Goal: Information Seeking & Learning: Learn about a topic

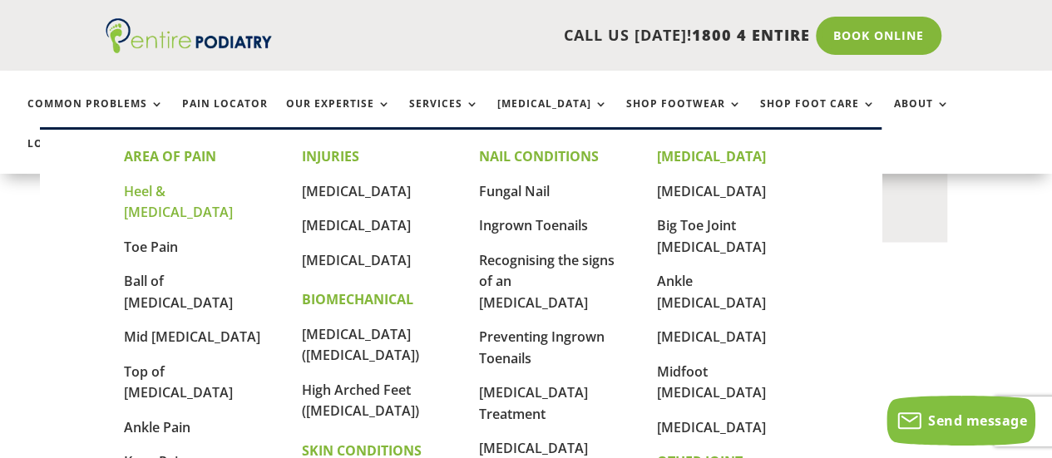
click at [179, 187] on link "Heel & [MEDICAL_DATA]" at bounding box center [178, 202] width 109 height 40
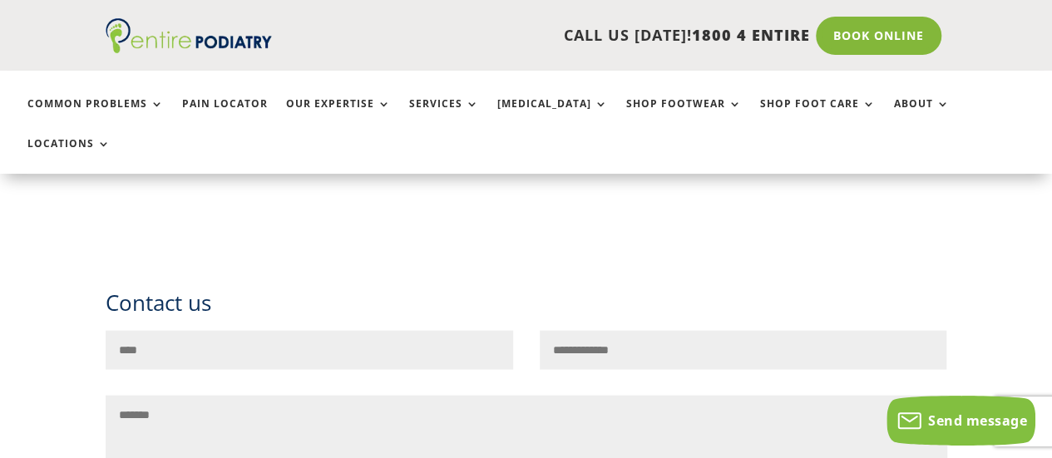
scroll to position [1464, 0]
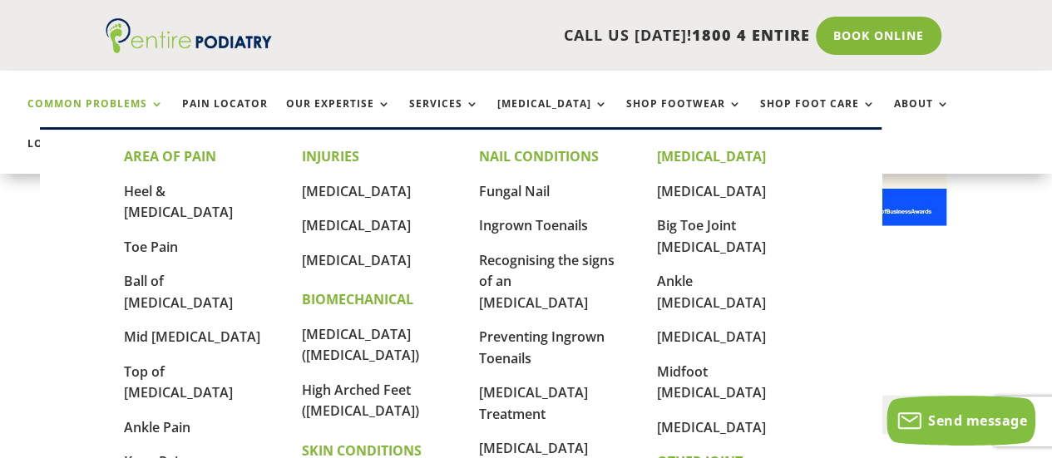
click at [110, 111] on link "Common Problems" at bounding box center [95, 116] width 136 height 36
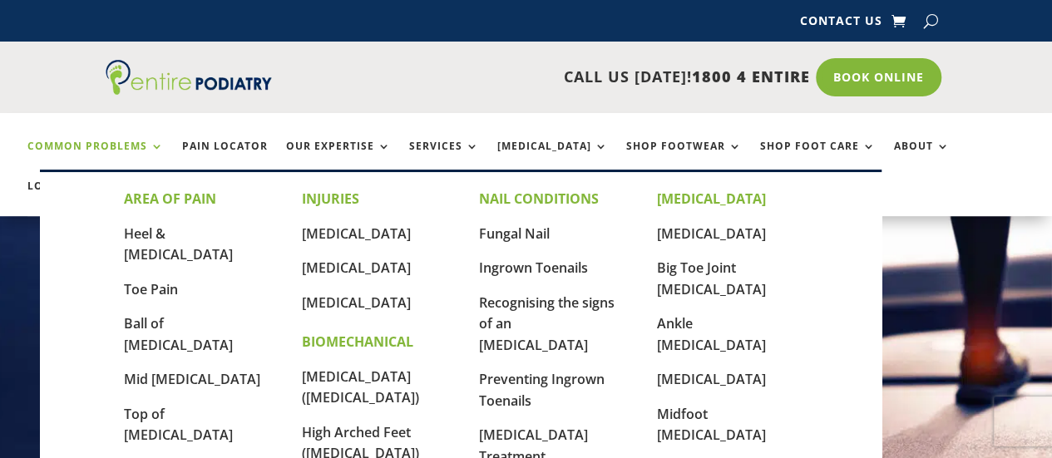
click at [143, 147] on link "Common Problems" at bounding box center [95, 159] width 136 height 36
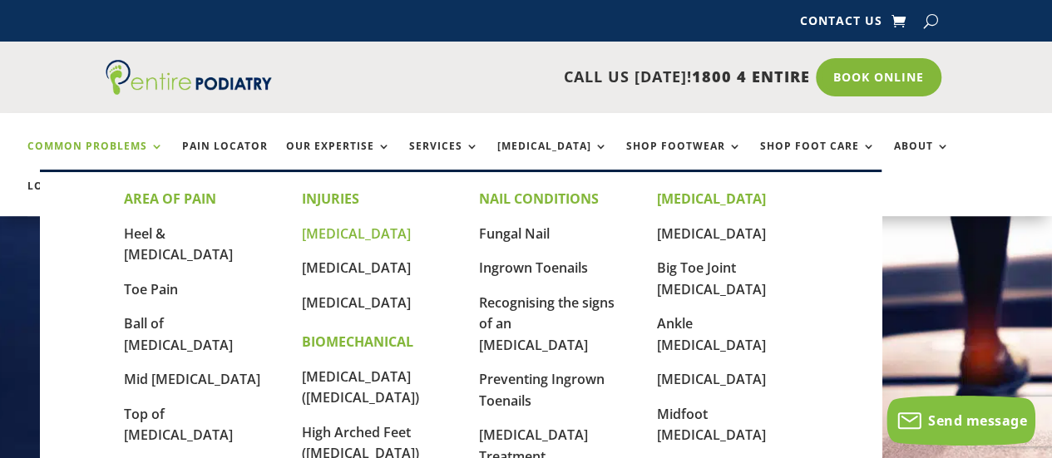
click at [316, 236] on link "[MEDICAL_DATA]" at bounding box center [356, 234] width 109 height 18
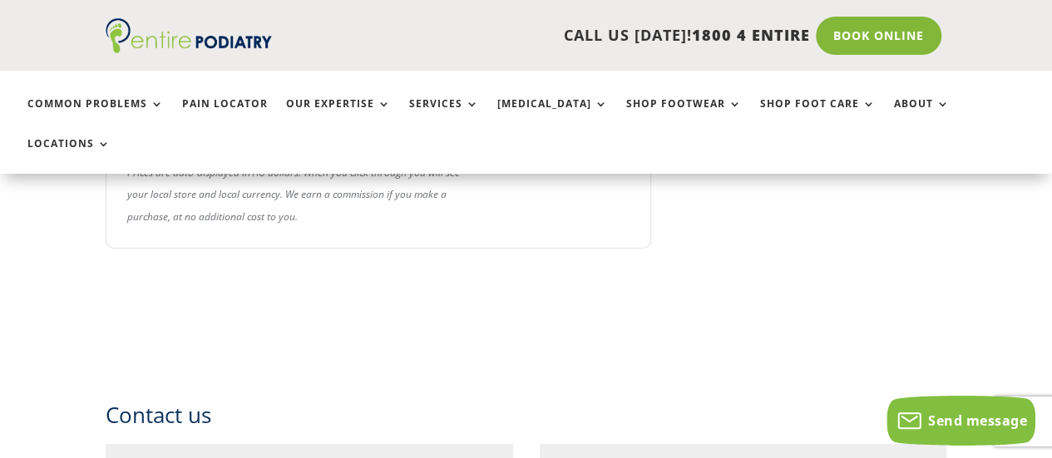
scroll to position [2843, 0]
